Goal: Information Seeking & Learning: Find contact information

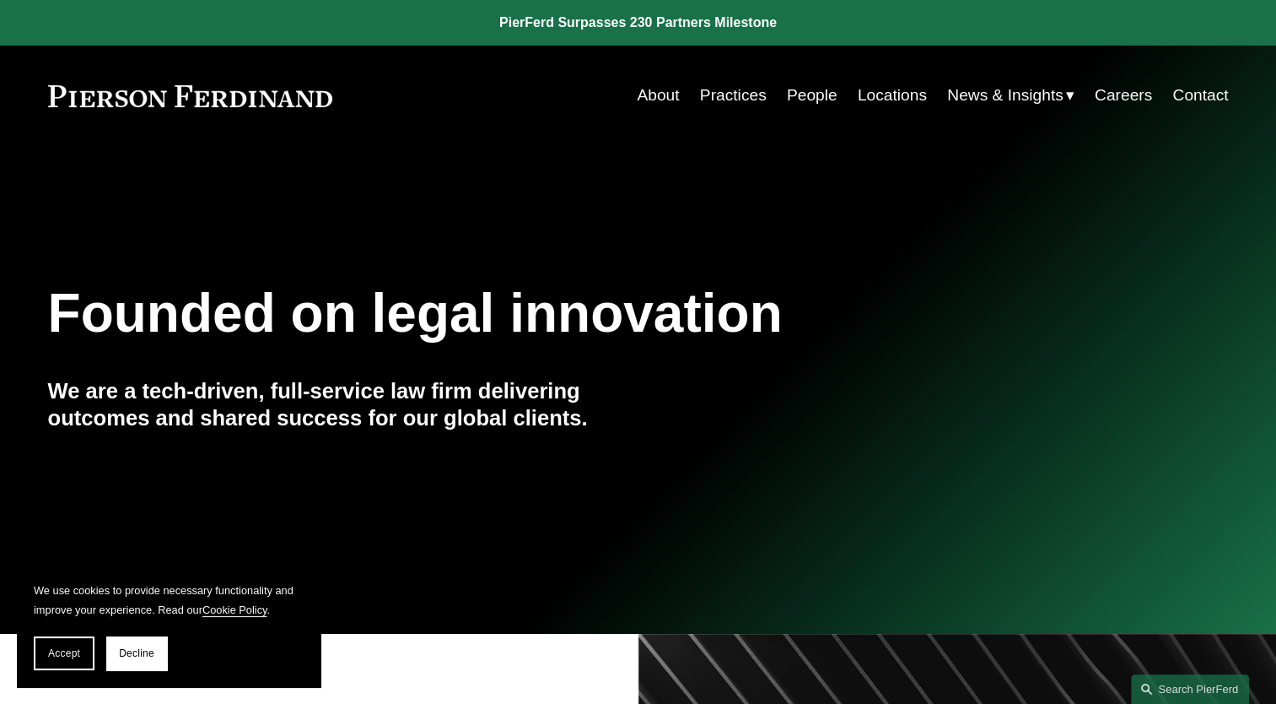
click at [792, 89] on link "People" at bounding box center [812, 95] width 51 height 32
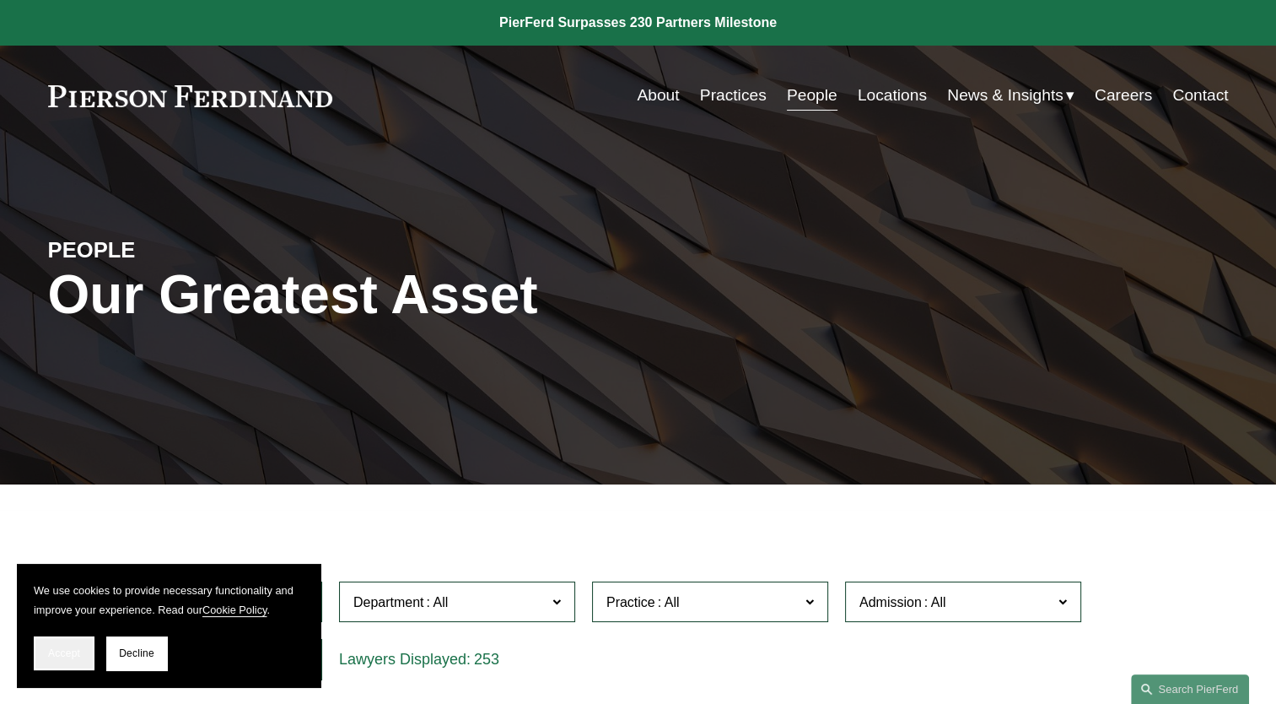
click at [67, 654] on span "Accept" at bounding box center [64, 653] width 32 height 12
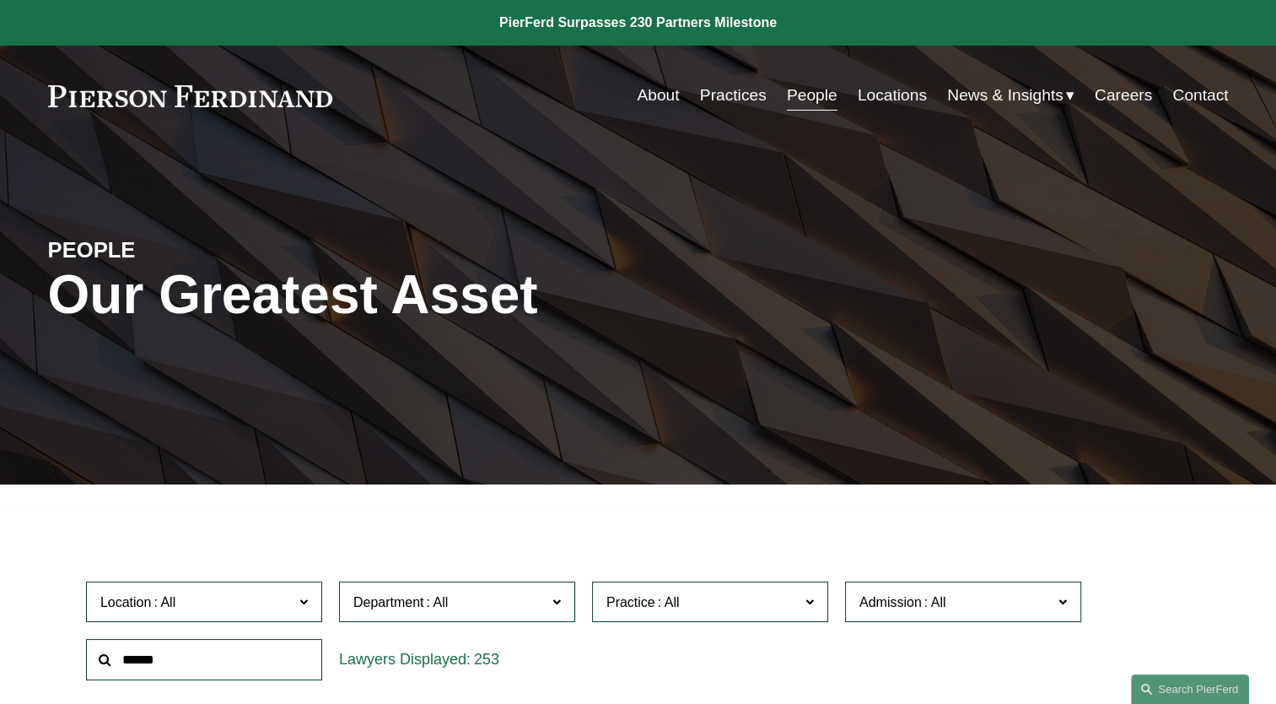
drag, startPoint x: 274, startPoint y: 603, endPoint x: 300, endPoint y: 601, distance: 26.3
click at [300, 601] on label "Location" at bounding box center [204, 601] width 236 height 41
click at [300, 601] on span at bounding box center [304, 601] width 8 height 22
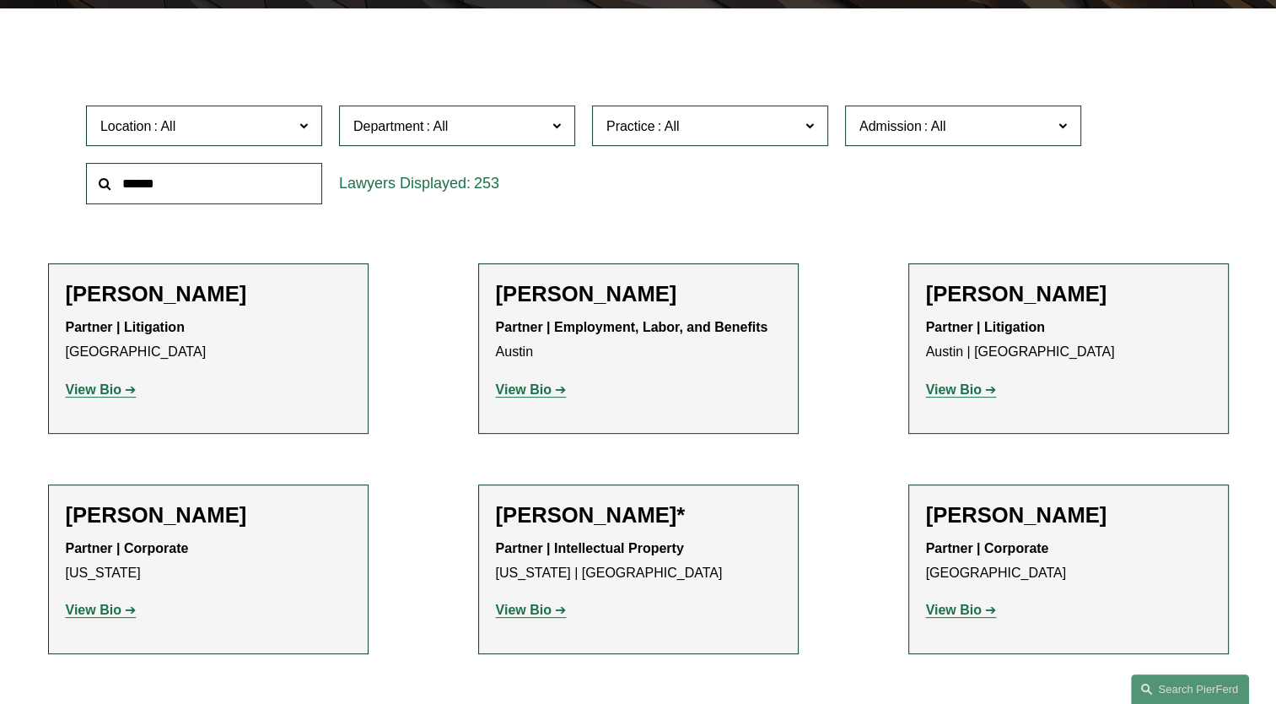
scroll to position [506, 0]
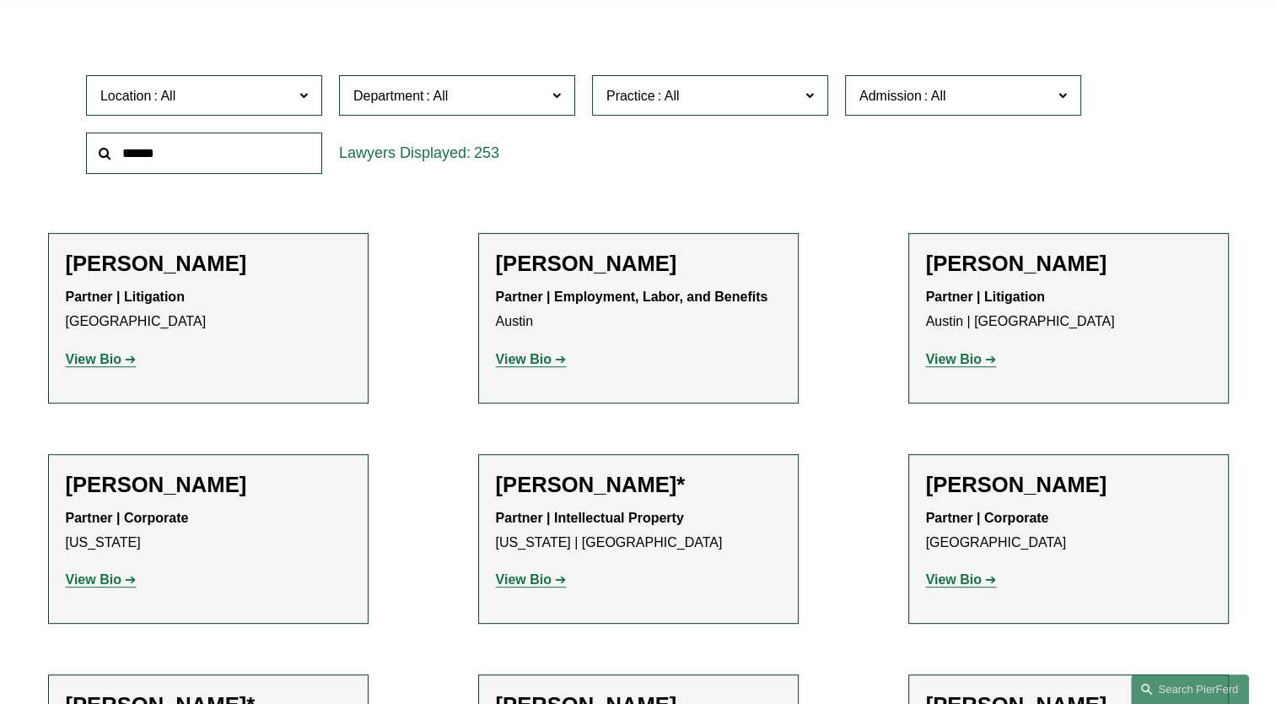
click at [550, 100] on label "Department" at bounding box center [457, 95] width 236 height 41
click at [0, 0] on link "Employment, Labor, and Benefits" at bounding box center [0, 0] width 0 height 0
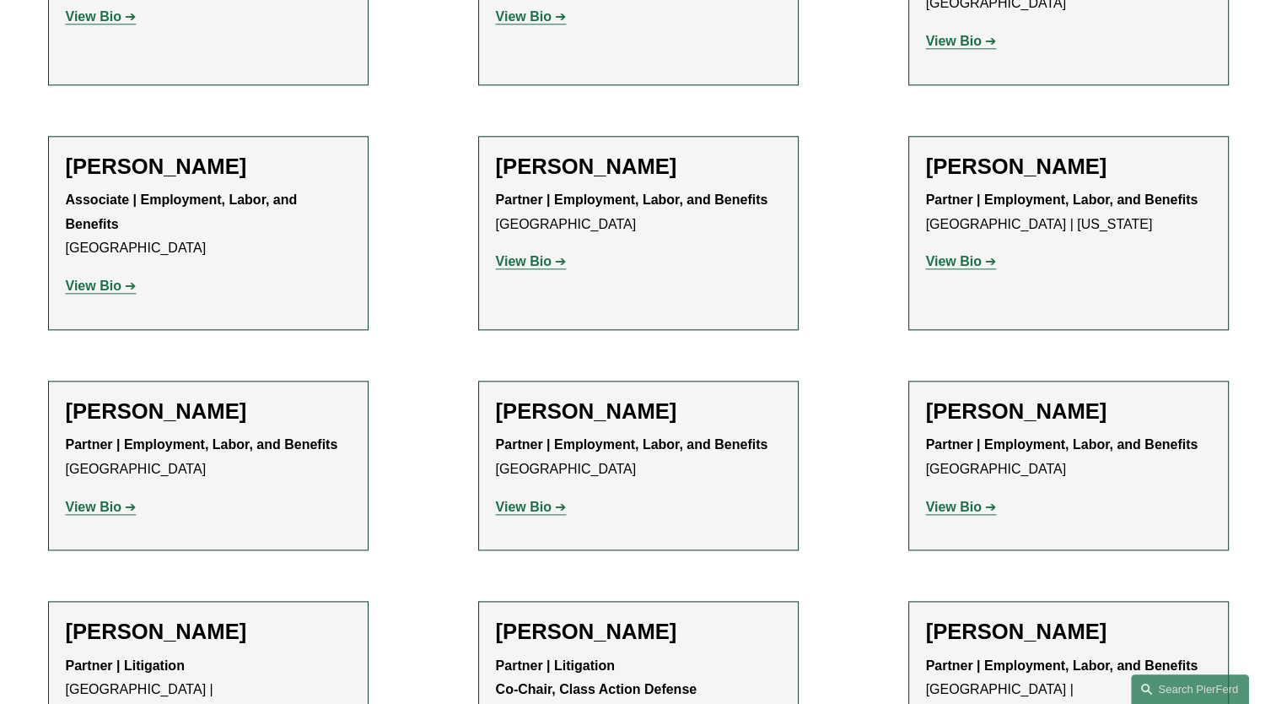
scroll to position [2032, 0]
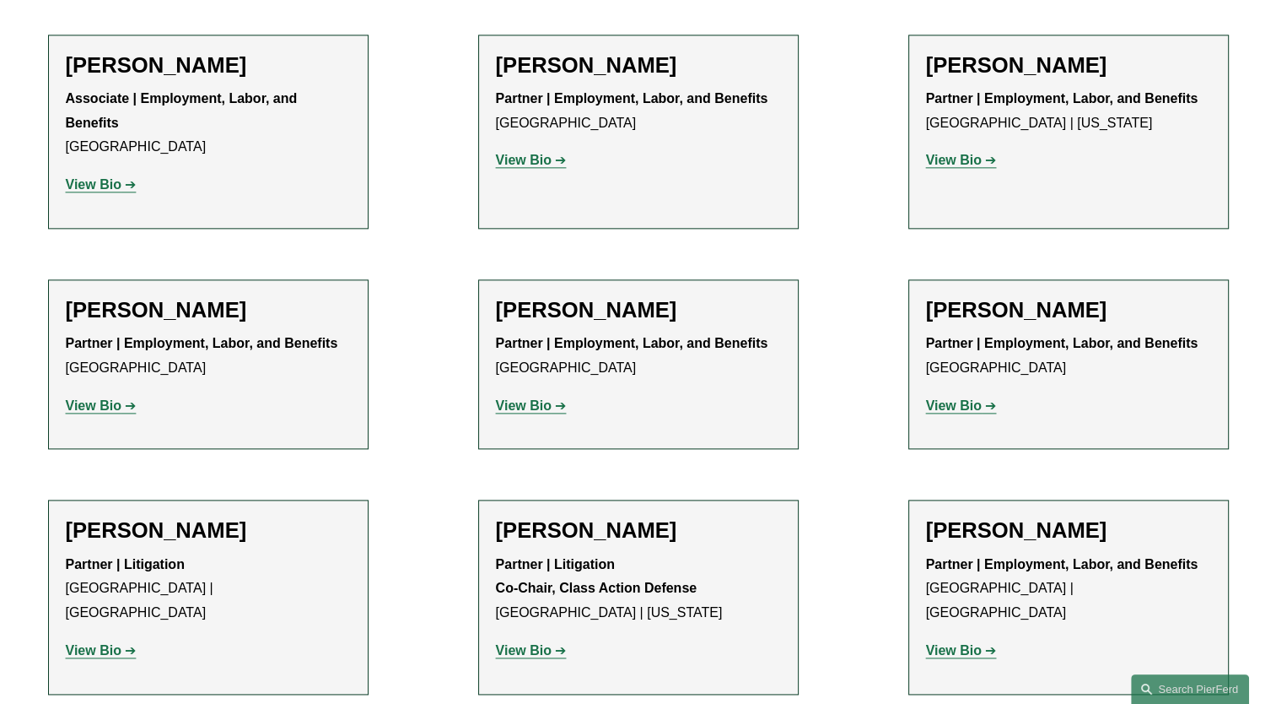
click at [949, 643] on strong "View Bio" at bounding box center [954, 650] width 56 height 14
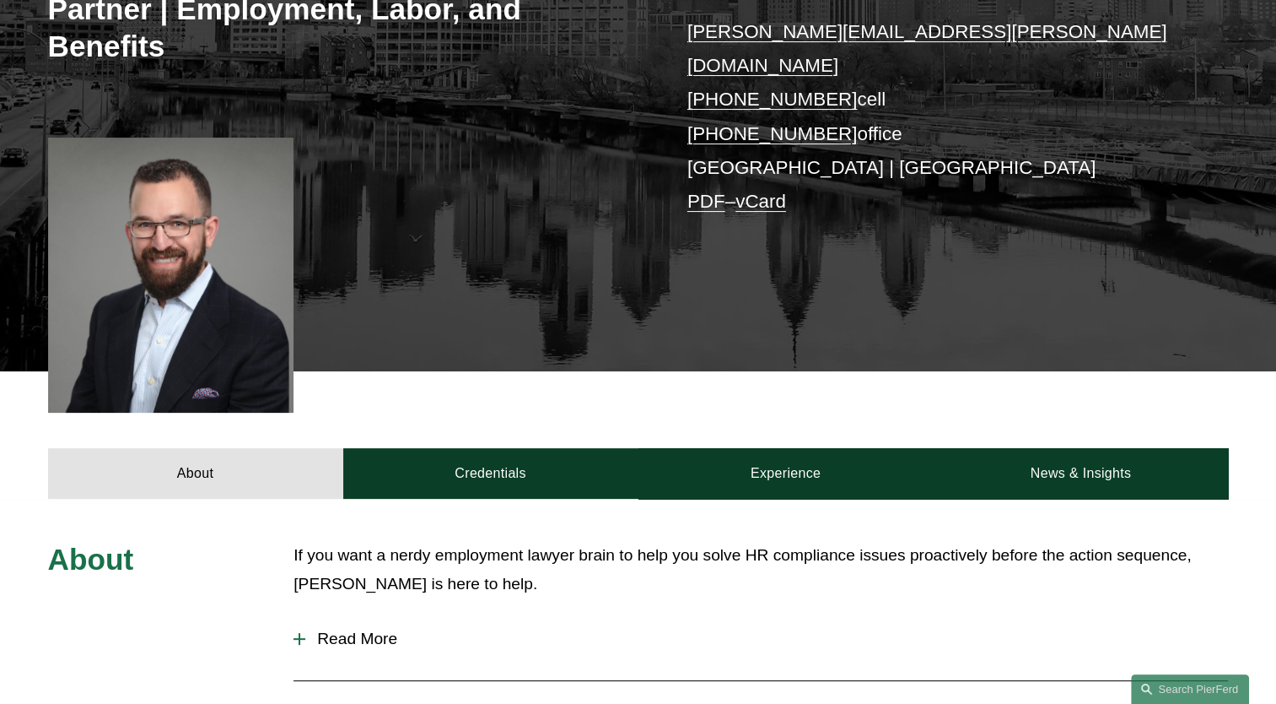
scroll to position [337, 0]
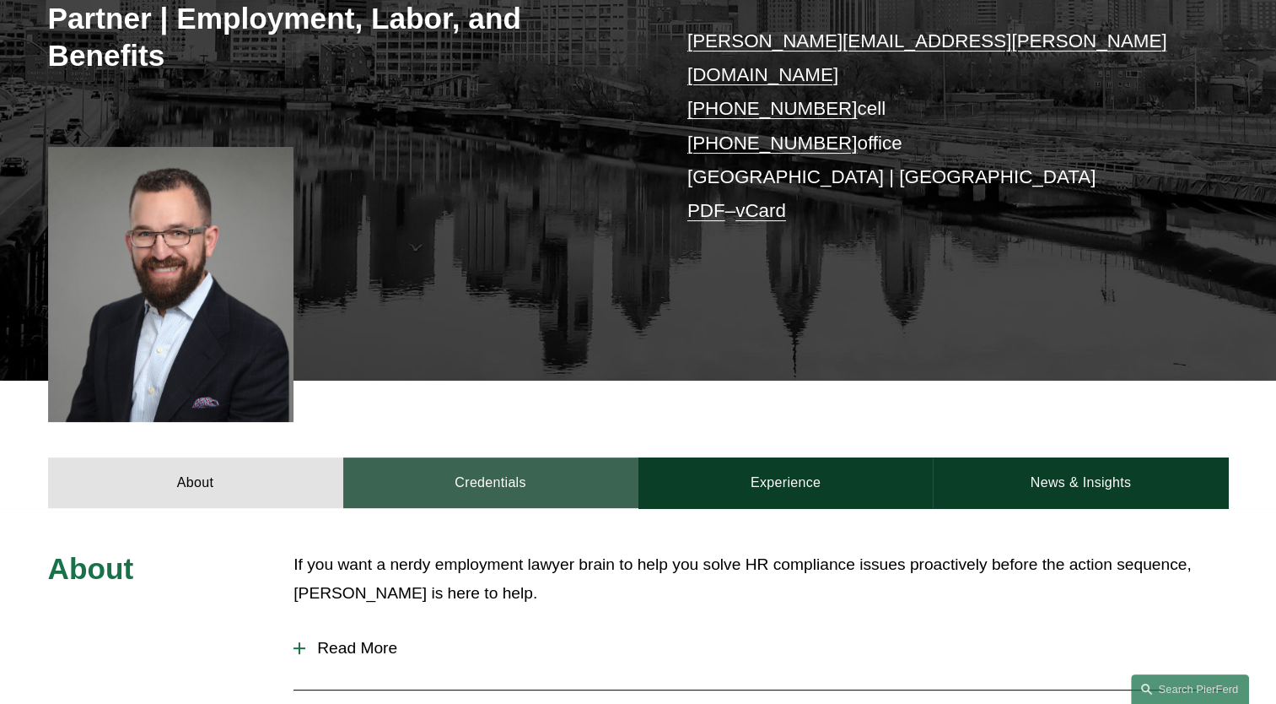
click at [466, 457] on link "Credentials" at bounding box center [490, 482] width 295 height 51
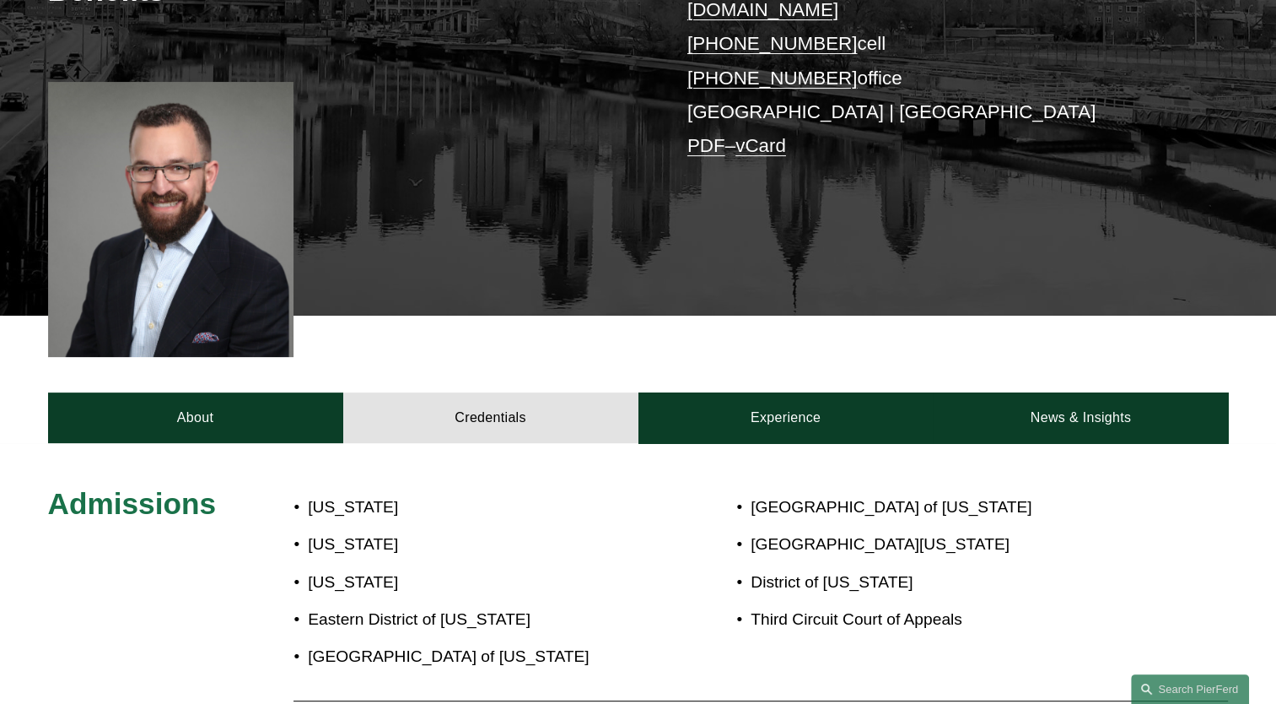
scroll to position [405, 0]
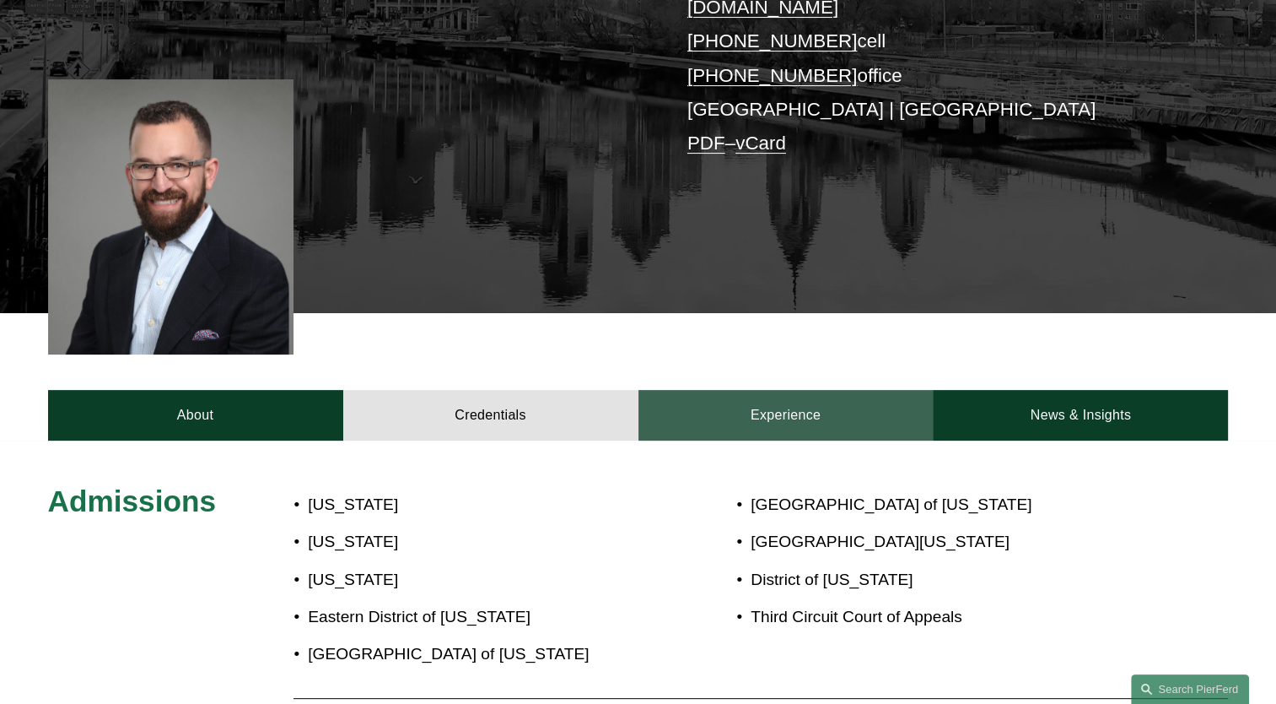
click at [758, 390] on link "Experience" at bounding box center [786, 415] width 295 height 51
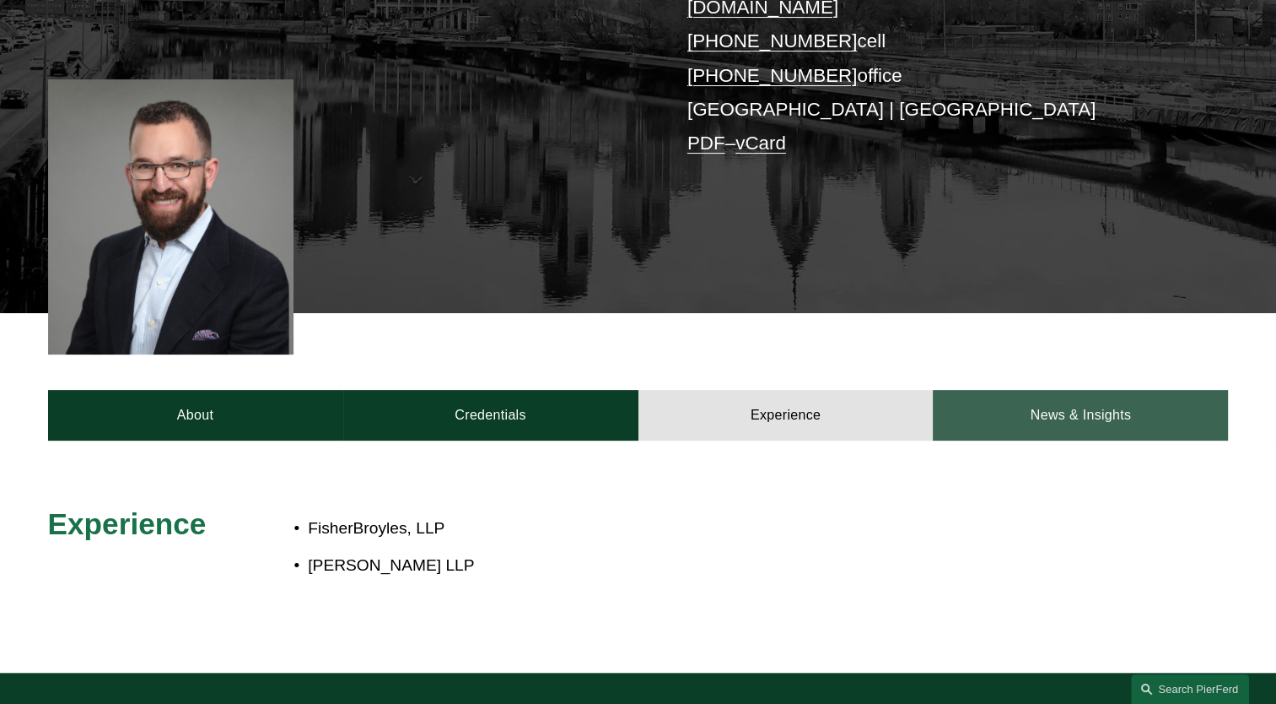
scroll to position [439, 0]
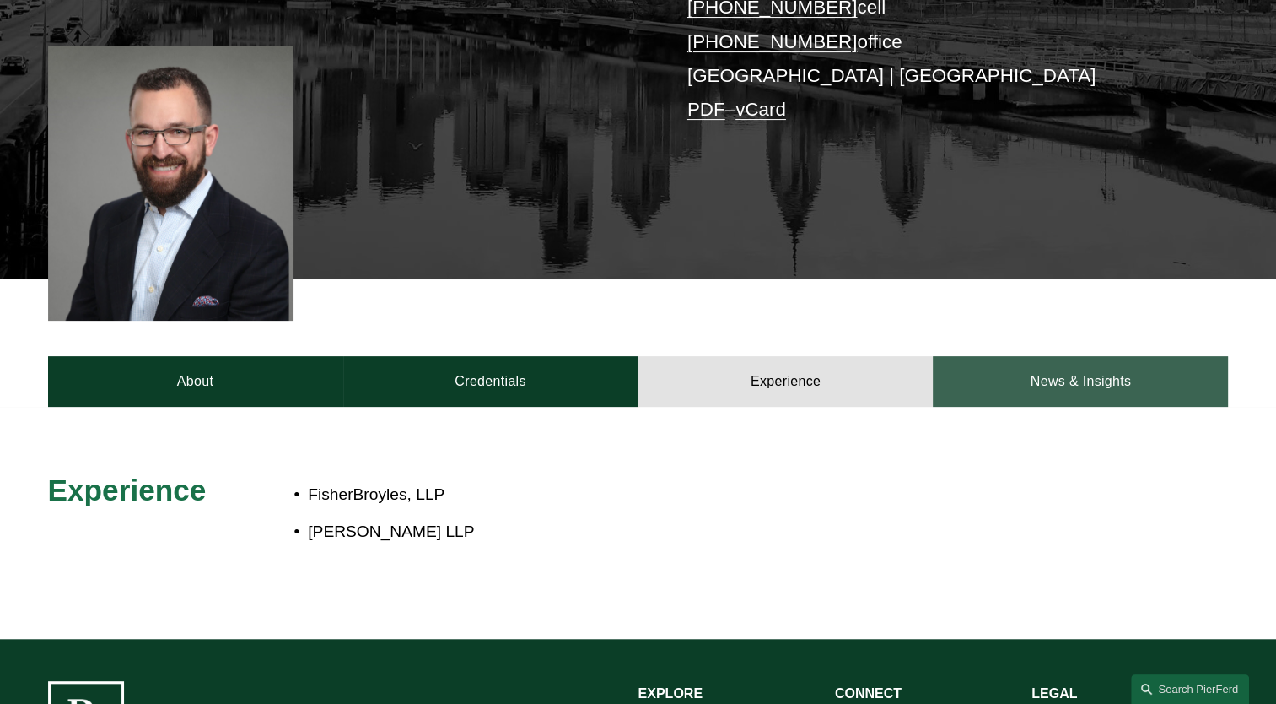
click at [1023, 356] on link "News & Insights" at bounding box center [1080, 381] width 295 height 51
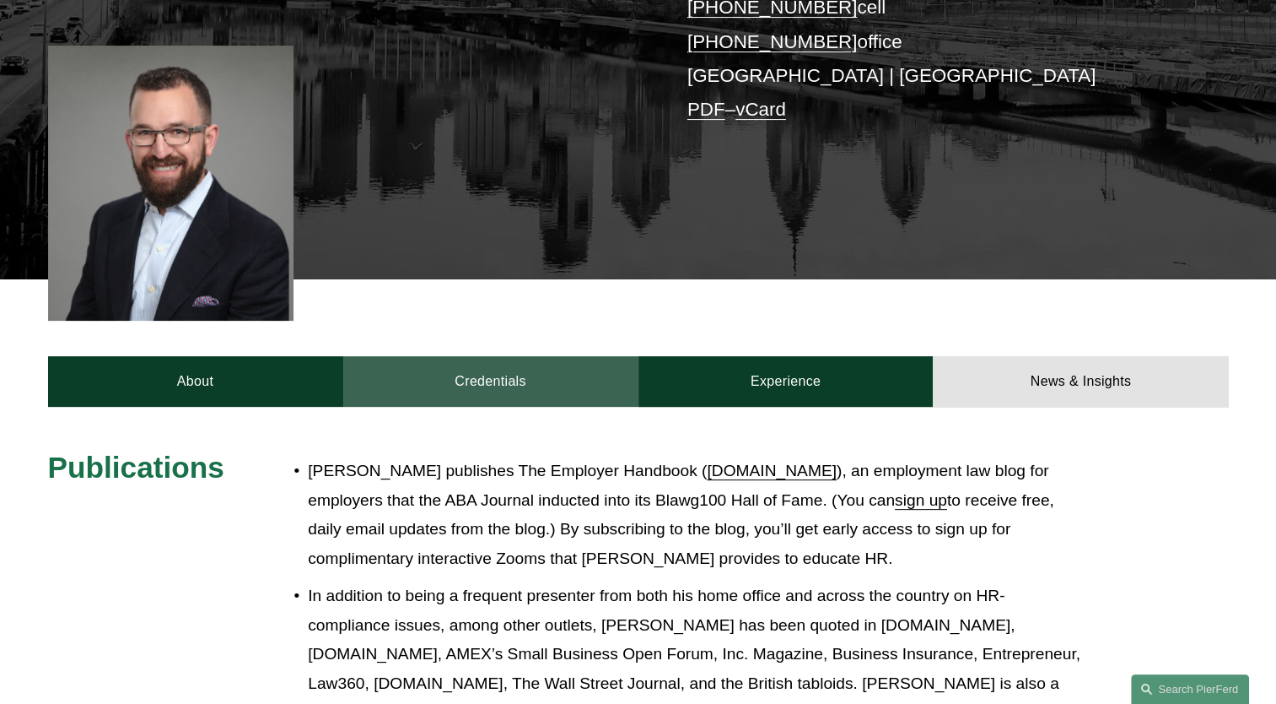
click at [471, 363] on link "Credentials" at bounding box center [490, 381] width 295 height 51
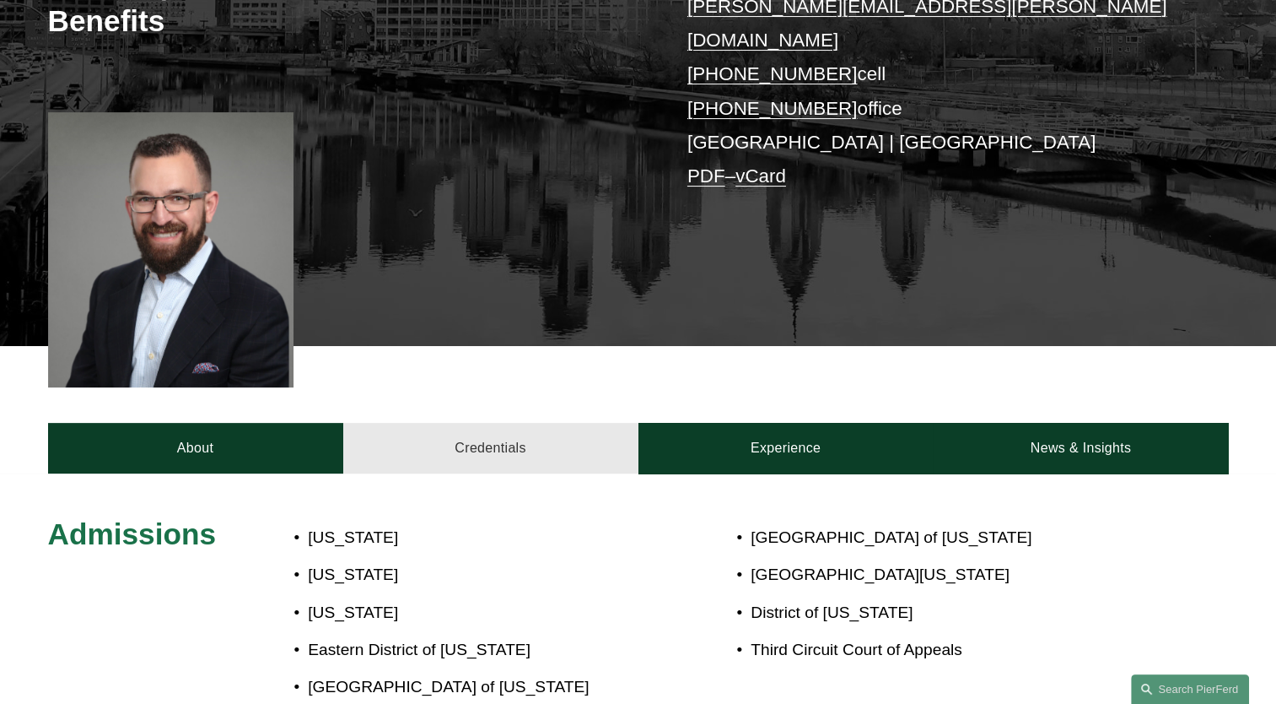
scroll to position [371, 0]
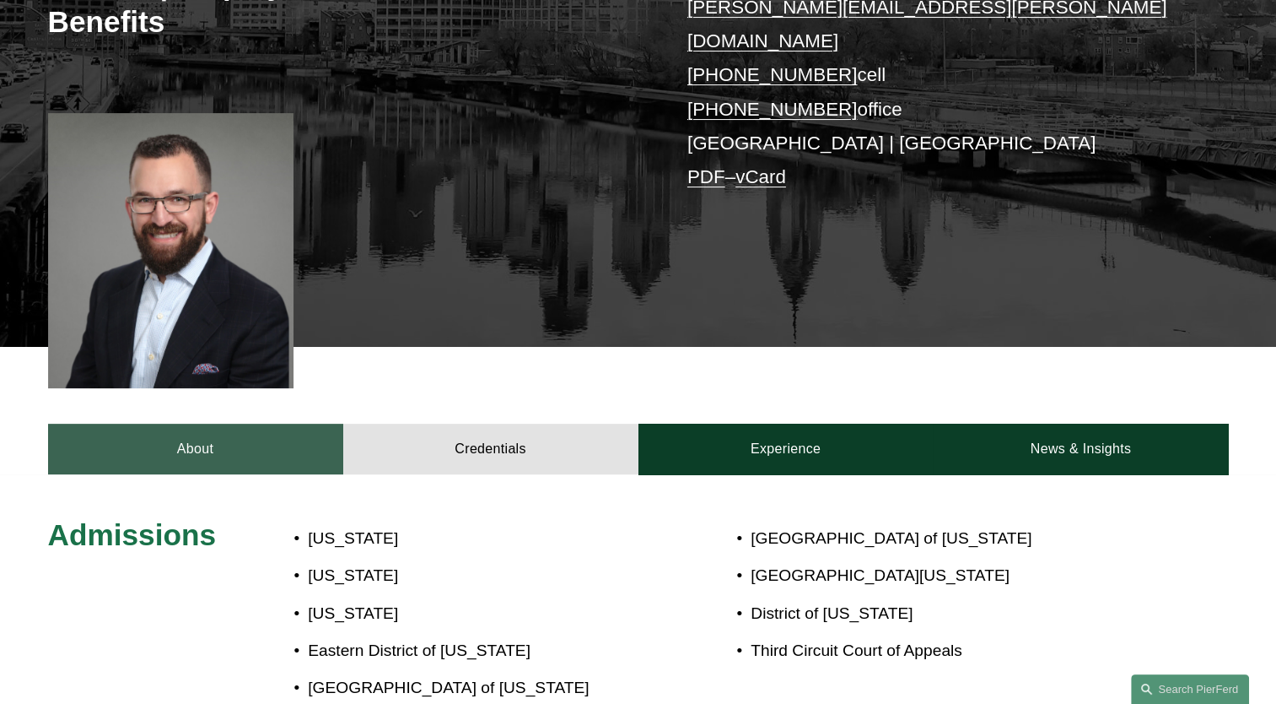
click at [199, 424] on link "About" at bounding box center [195, 449] width 295 height 51
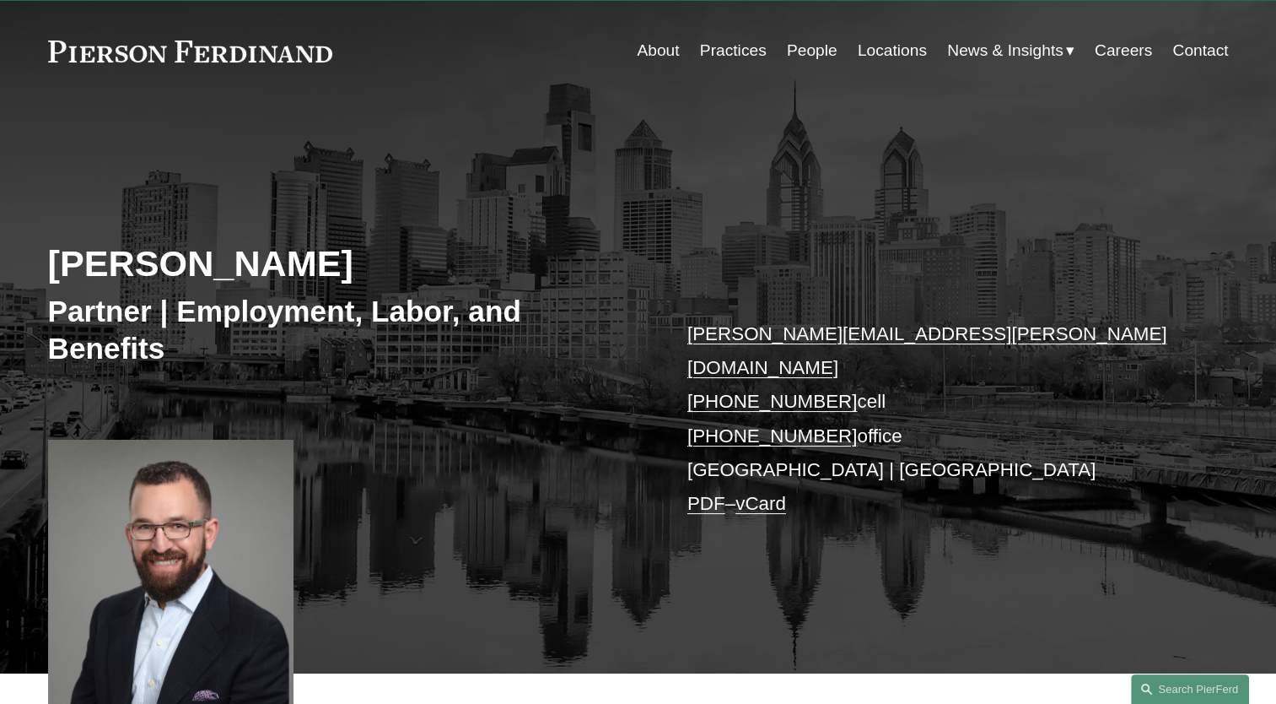
scroll to position [0, 0]
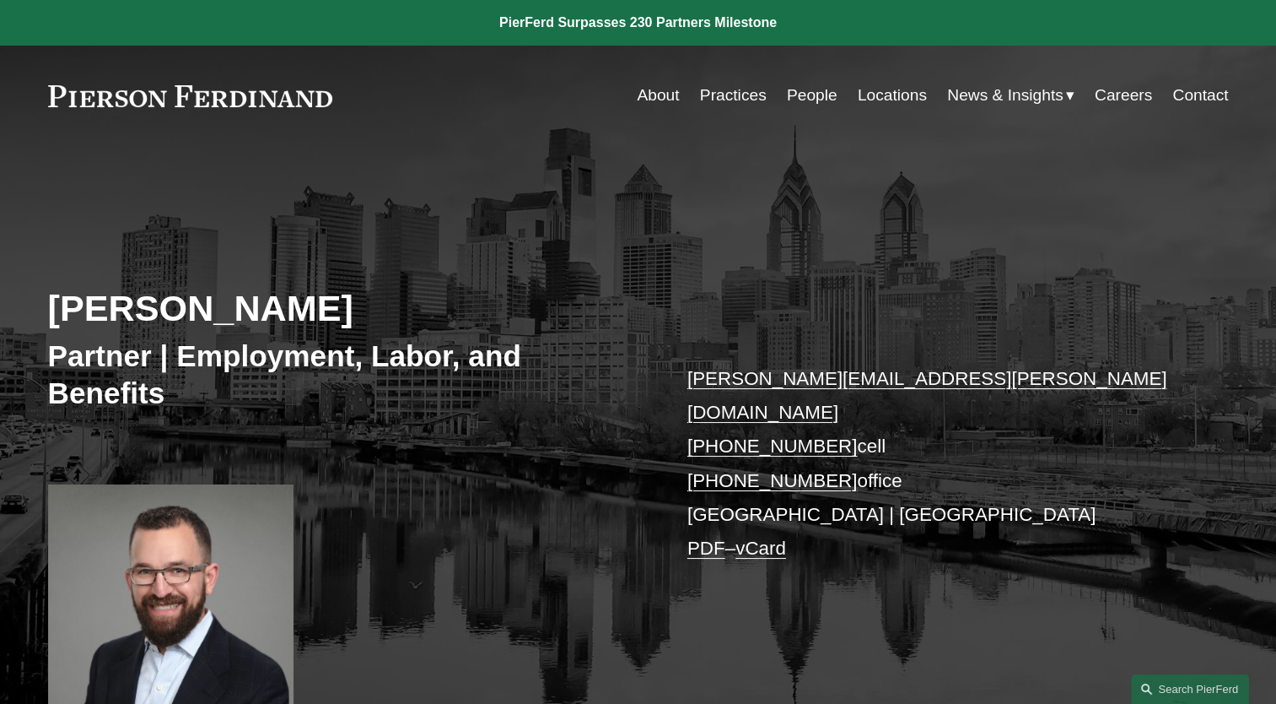
click at [656, 104] on link "About" at bounding box center [658, 95] width 42 height 32
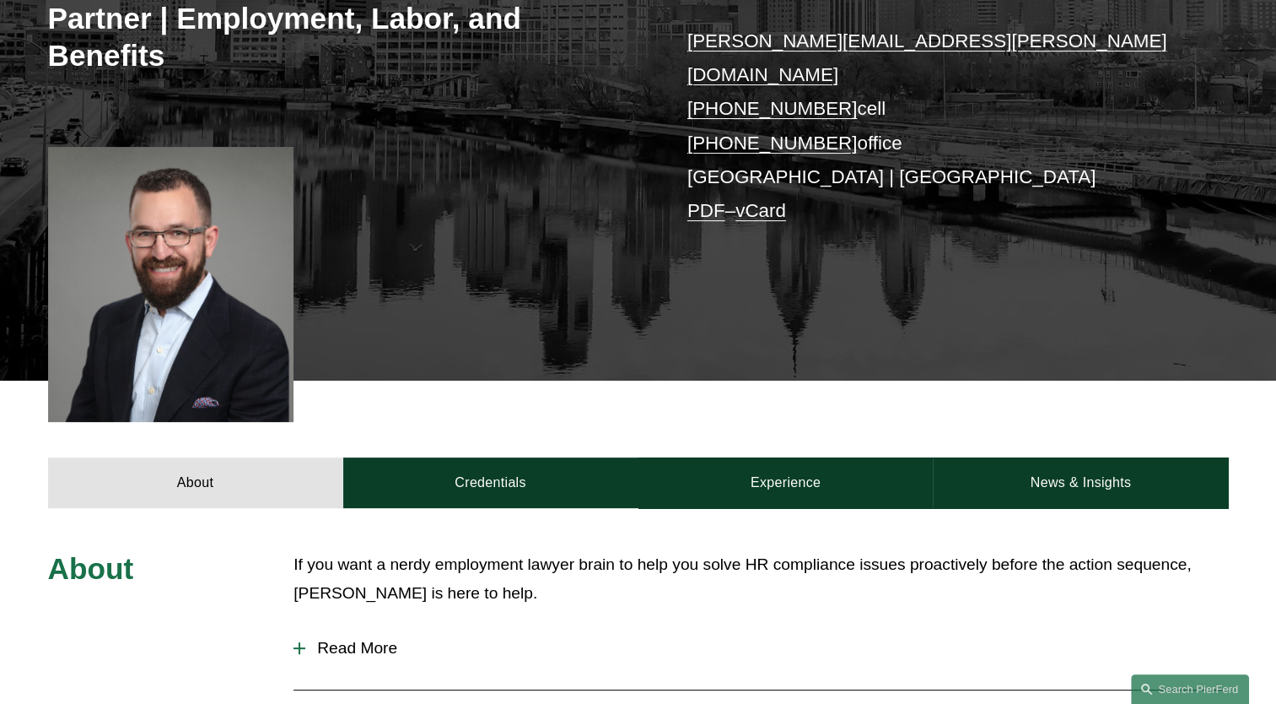
scroll to position [346, 0]
